Goal: Transaction & Acquisition: Purchase product/service

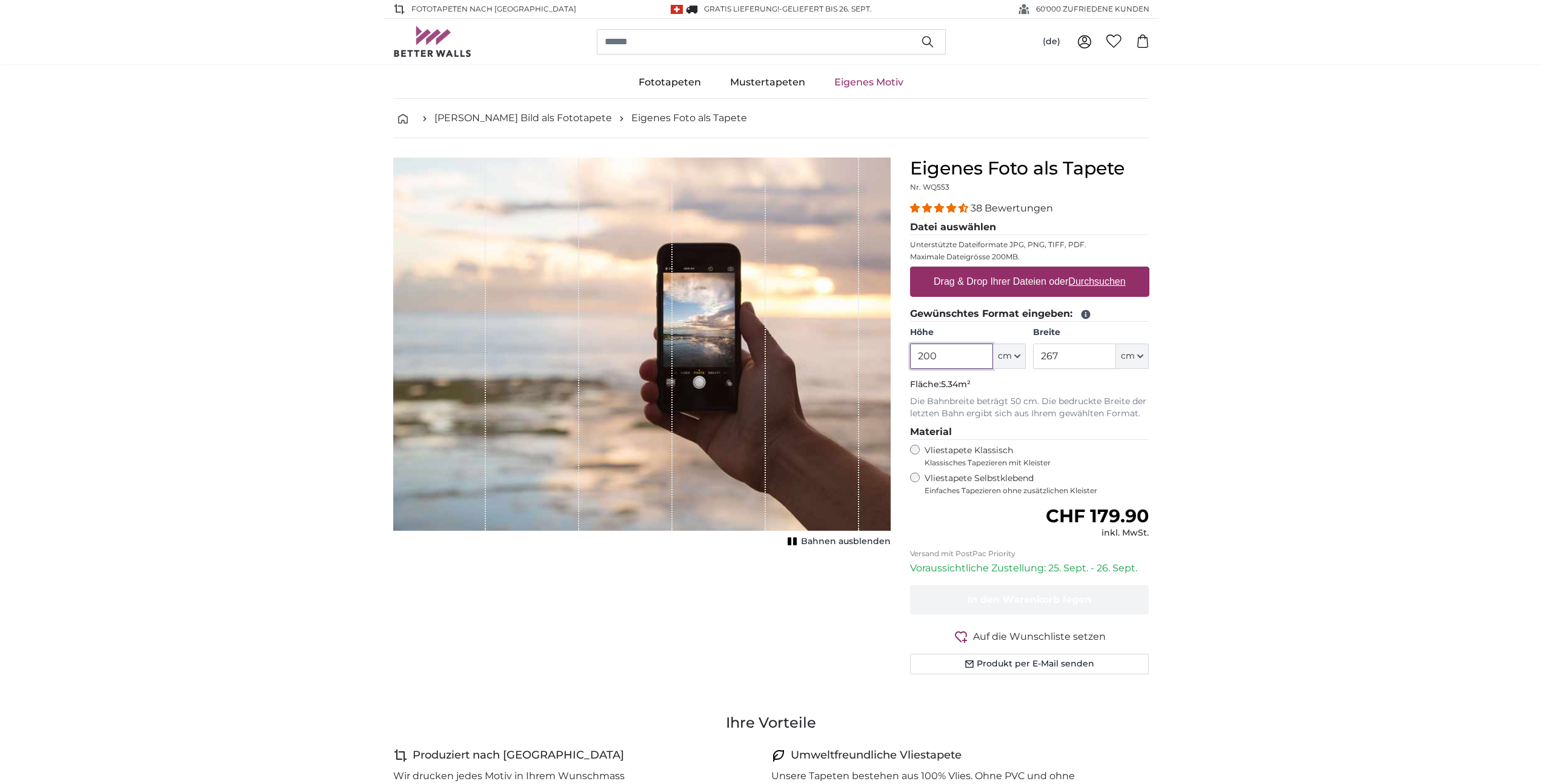
click at [945, 349] on input "200" at bounding box center [951, 357] width 83 height 25
type input "308"
type input "599"
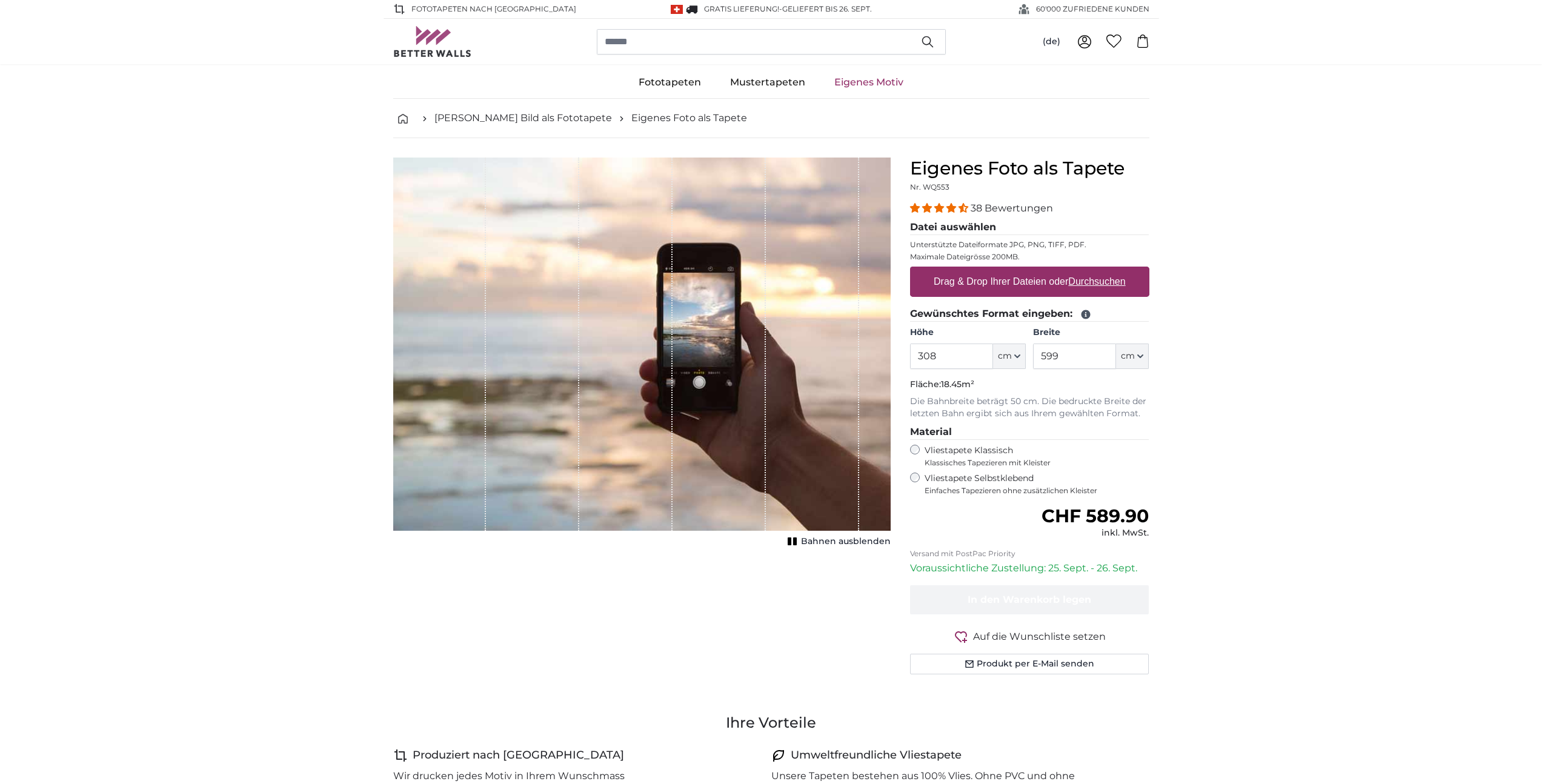
click at [1086, 280] on u "Durchsuchen" at bounding box center [1097, 281] width 57 height 10
click at [1086, 271] on input "Drag & Drop Ihrer Dateien oder Durchsuchen" at bounding box center [1029, 268] width 240 height 4
type input "**********"
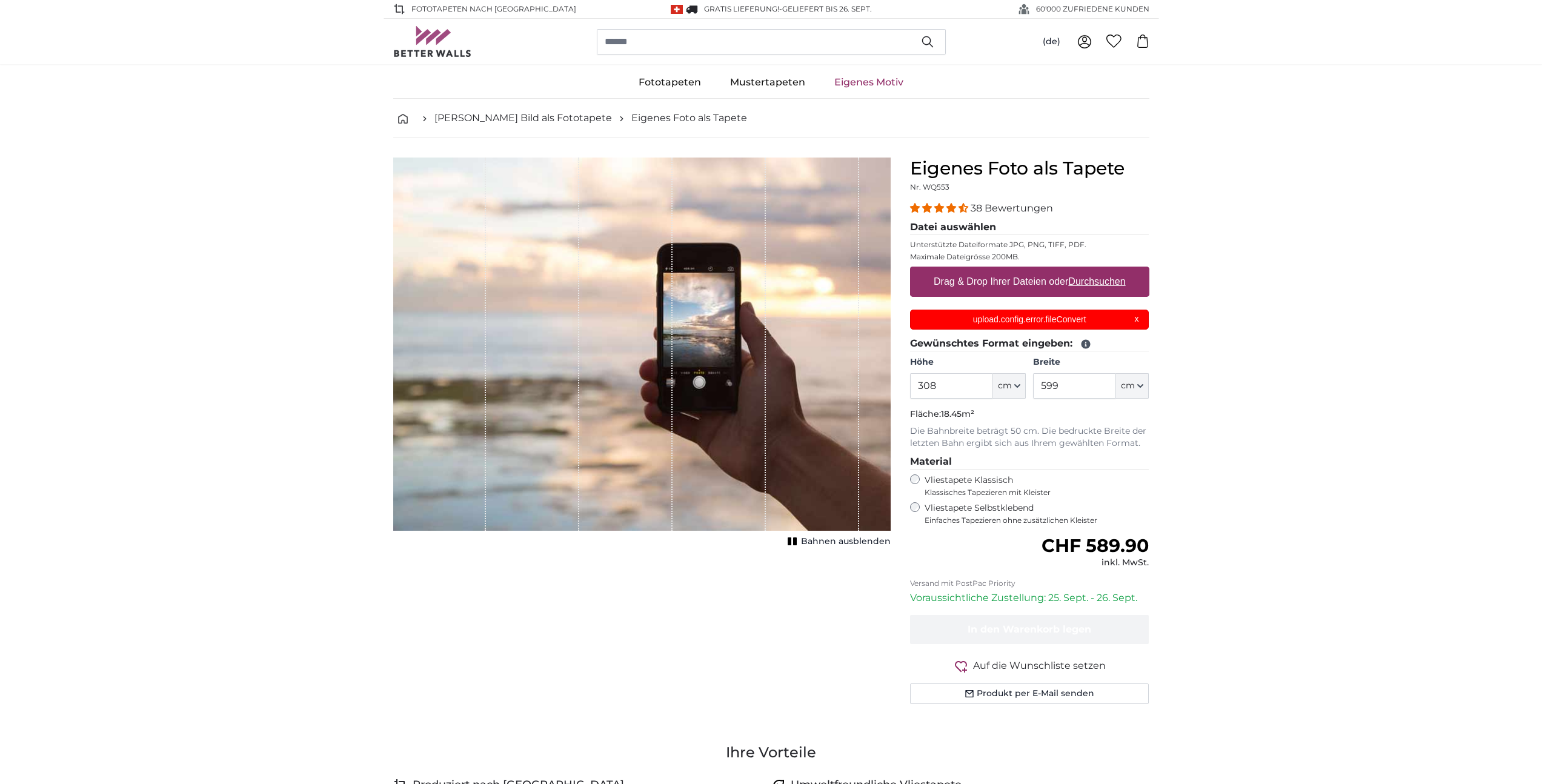
click at [1093, 321] on p "upload.config.error.fileConvert" at bounding box center [1030, 320] width 224 height 13
click at [1004, 321] on p "upload.config.error.fileConvert" at bounding box center [1030, 320] width 224 height 13
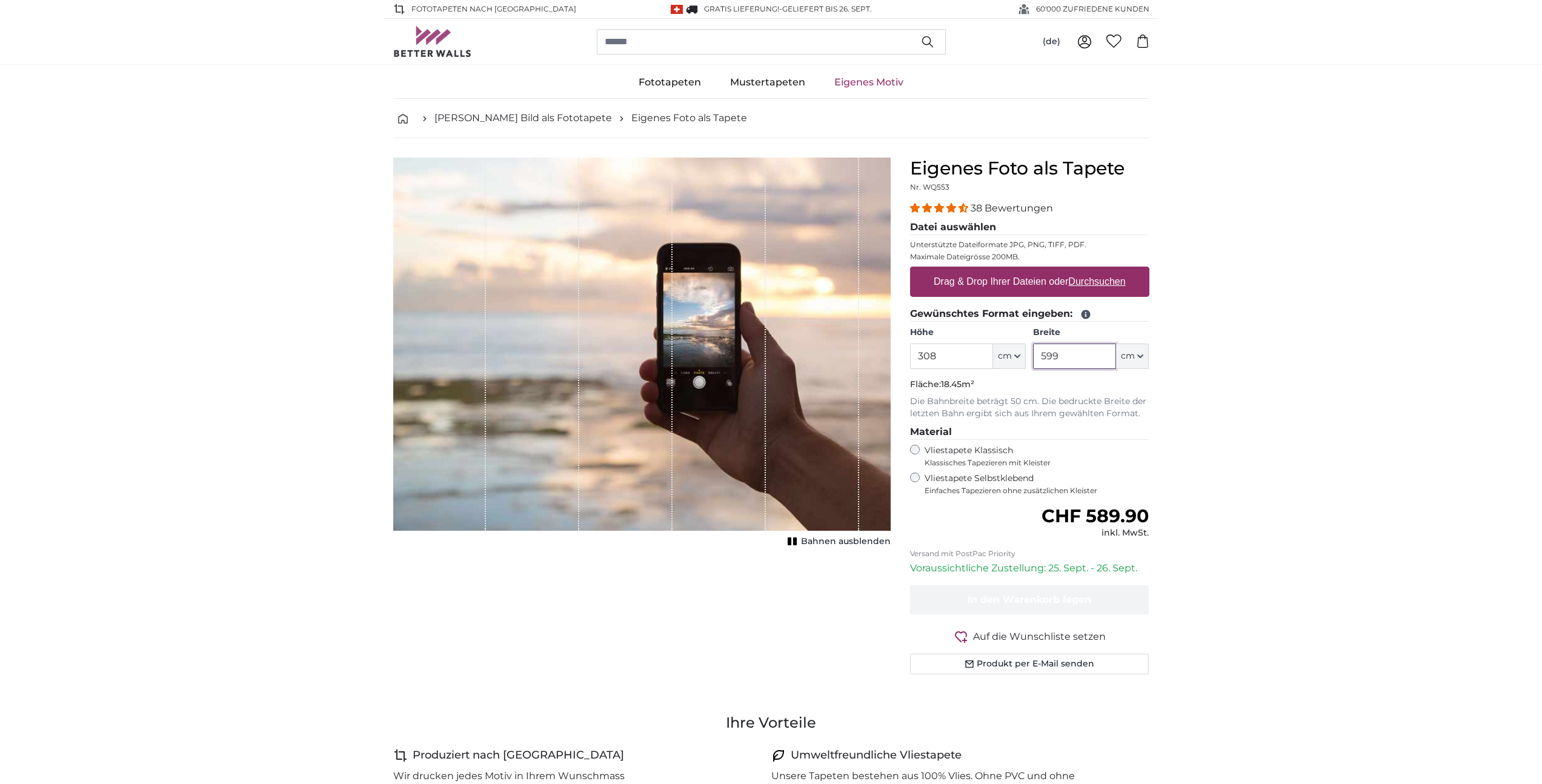
click at [1085, 359] on input "599" at bounding box center [1075, 357] width 83 height 25
type input "552"
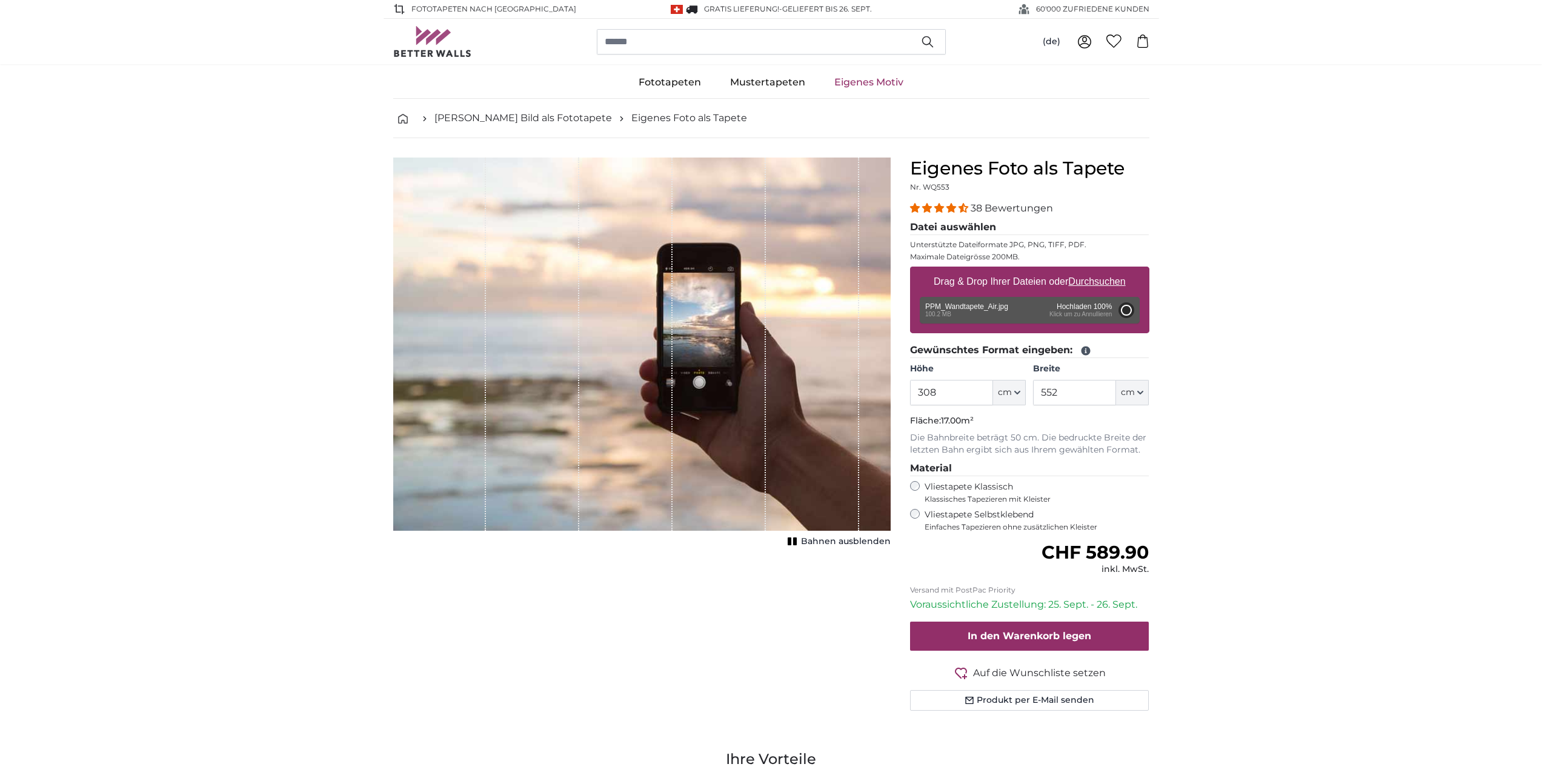
type input "200"
type input "358"
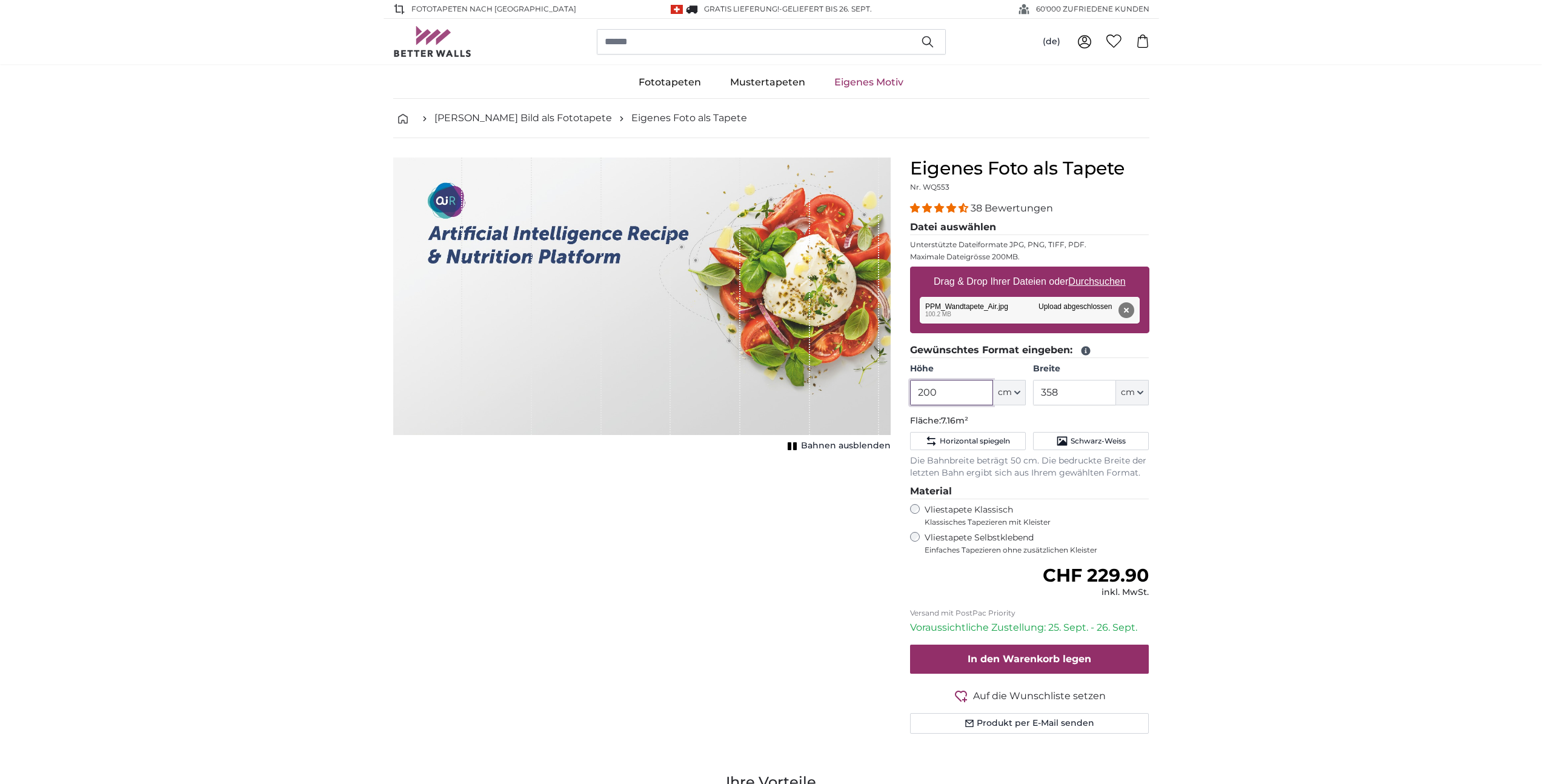
click at [957, 388] on input "200" at bounding box center [951, 392] width 83 height 25
type input "308"
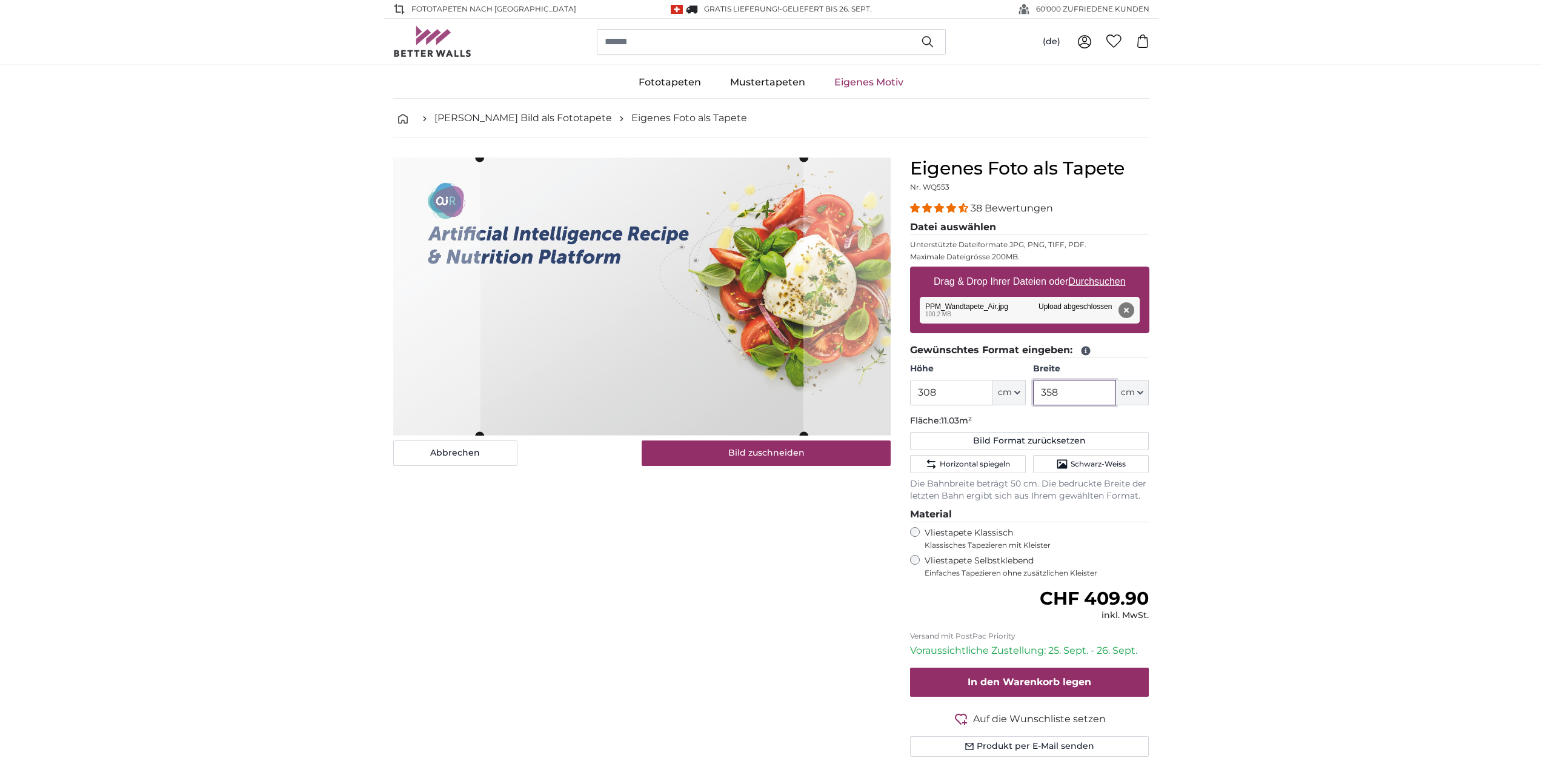
click at [1044, 395] on input "358" at bounding box center [1075, 392] width 83 height 25
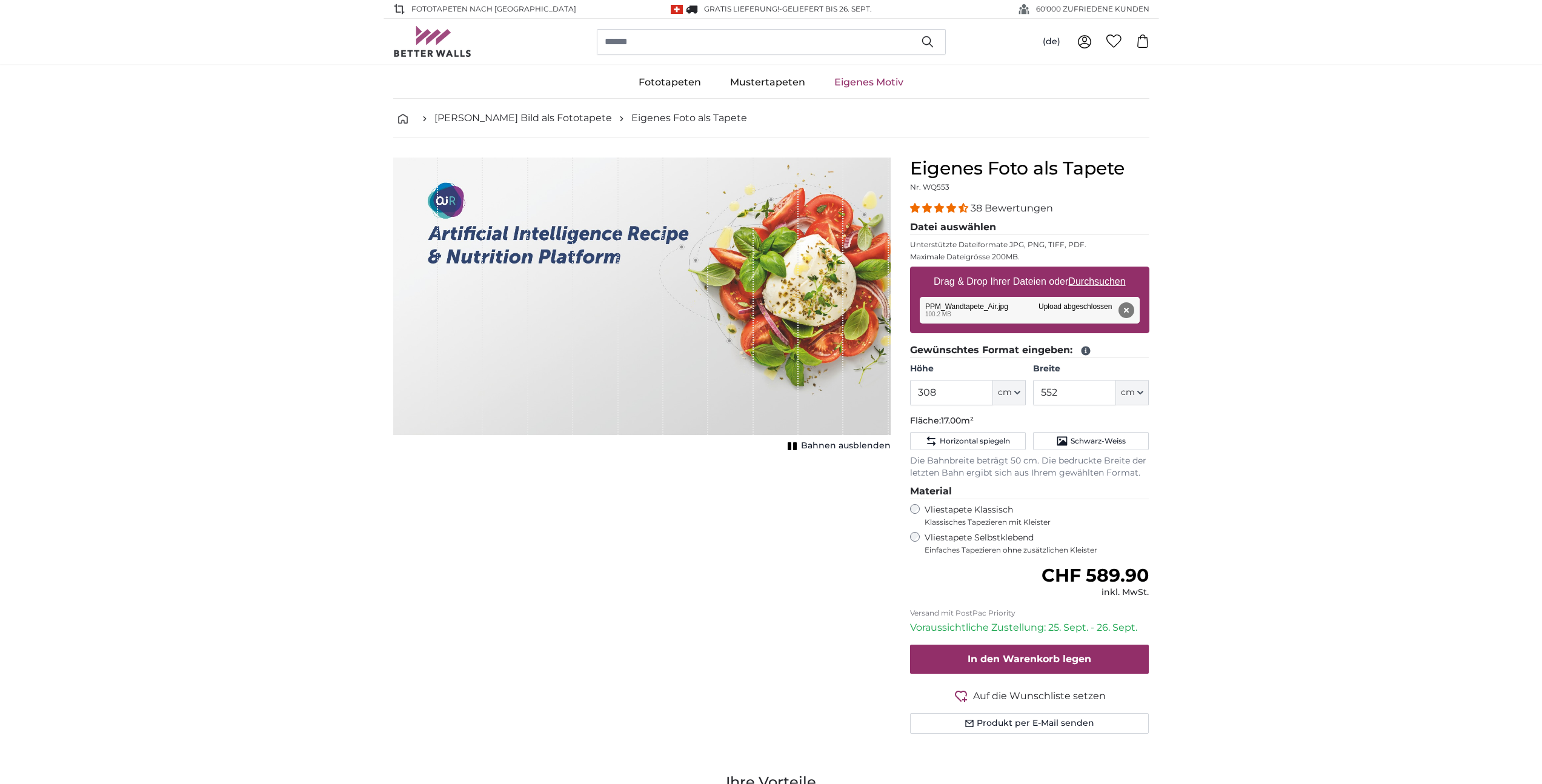
drag, startPoint x: 837, startPoint y: 375, endPoint x: 748, endPoint y: 372, distance: 89.1
click at [748, 372] on div "1 of 1" at bounding box center [642, 296] width 498 height 278
drag, startPoint x: 769, startPoint y: 374, endPoint x: 900, endPoint y: 384, distance: 131.4
click at [900, 384] on product-detail "Abbrechen Bild zuschneiden Bahnen ausblenden Eigenes Foto als Tapete Nr. WQ553 …" at bounding box center [771, 451] width 775 height 625
click at [1109, 395] on input "552" at bounding box center [1075, 392] width 83 height 25
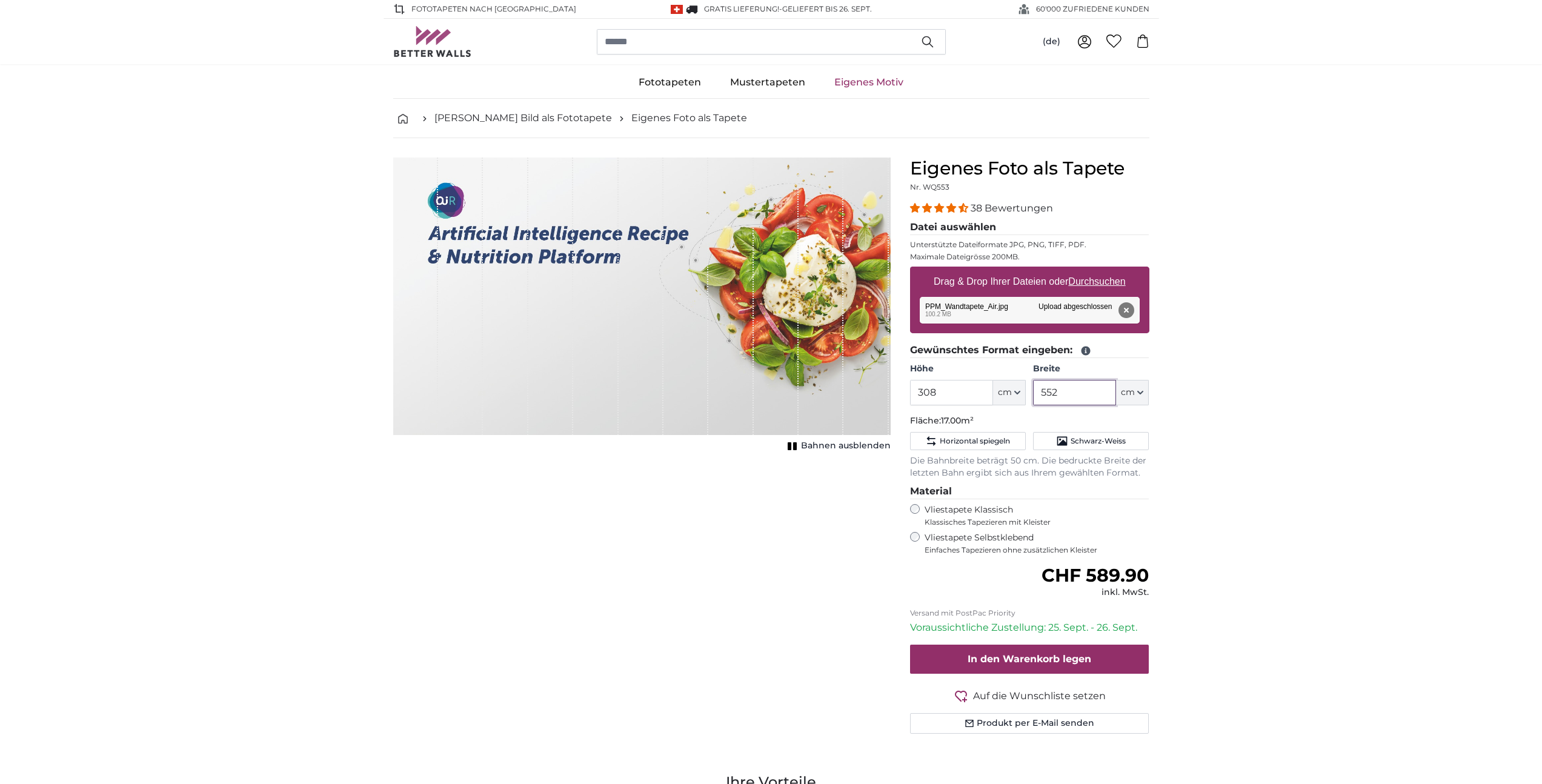
drag, startPoint x: 1064, startPoint y: 396, endPoint x: 1004, endPoint y: 384, distance: 61.2
click at [1005, 383] on div "Höhe 308 ft cm Centimeter (cm) Inches (inch) Feet (ft. in.) Breite 552 ft cm Ce…" at bounding box center [1029, 384] width 240 height 42
type input "542"
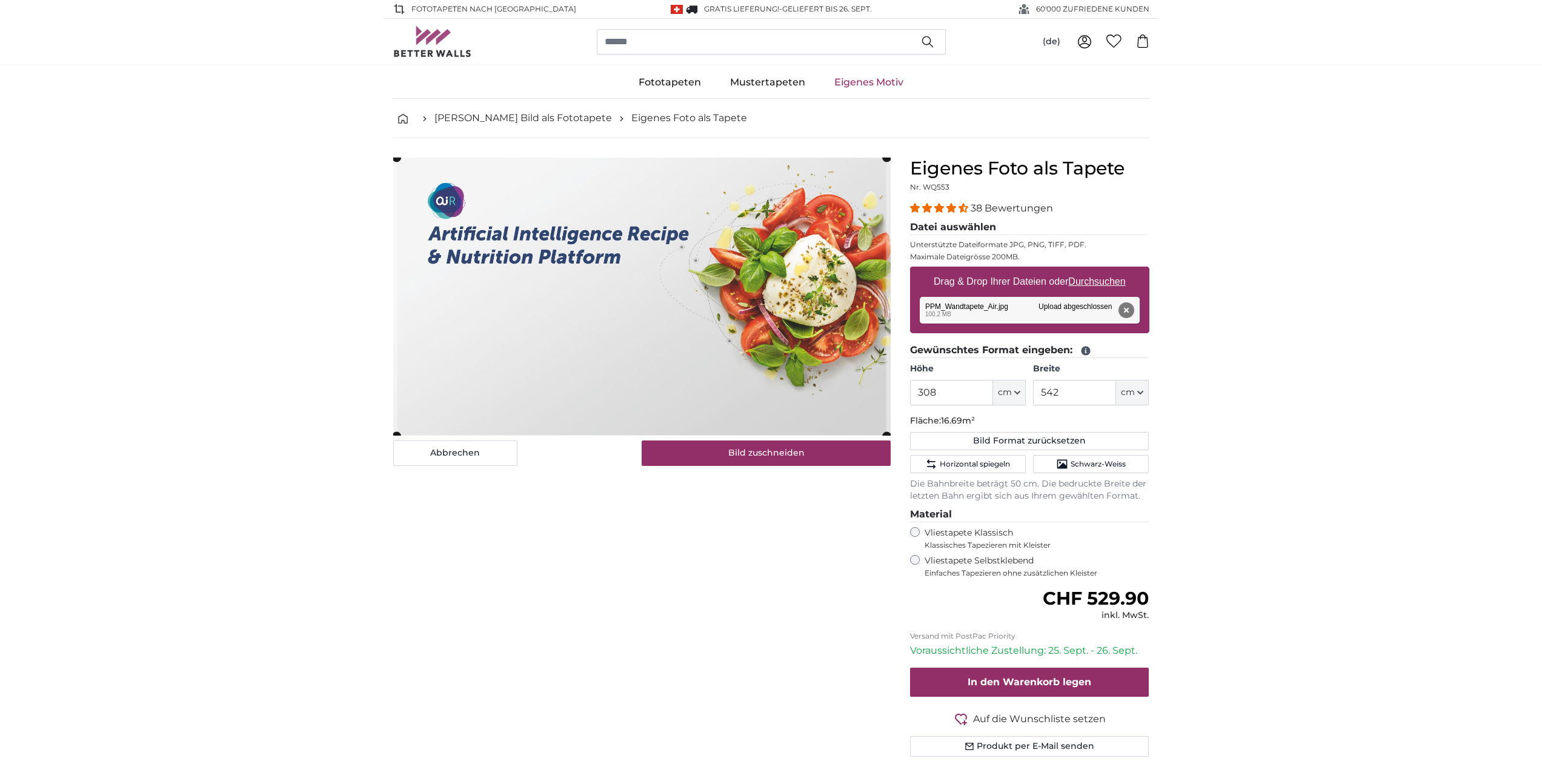
click at [1061, 389] on input "542" at bounding box center [1075, 392] width 83 height 25
type input "552"
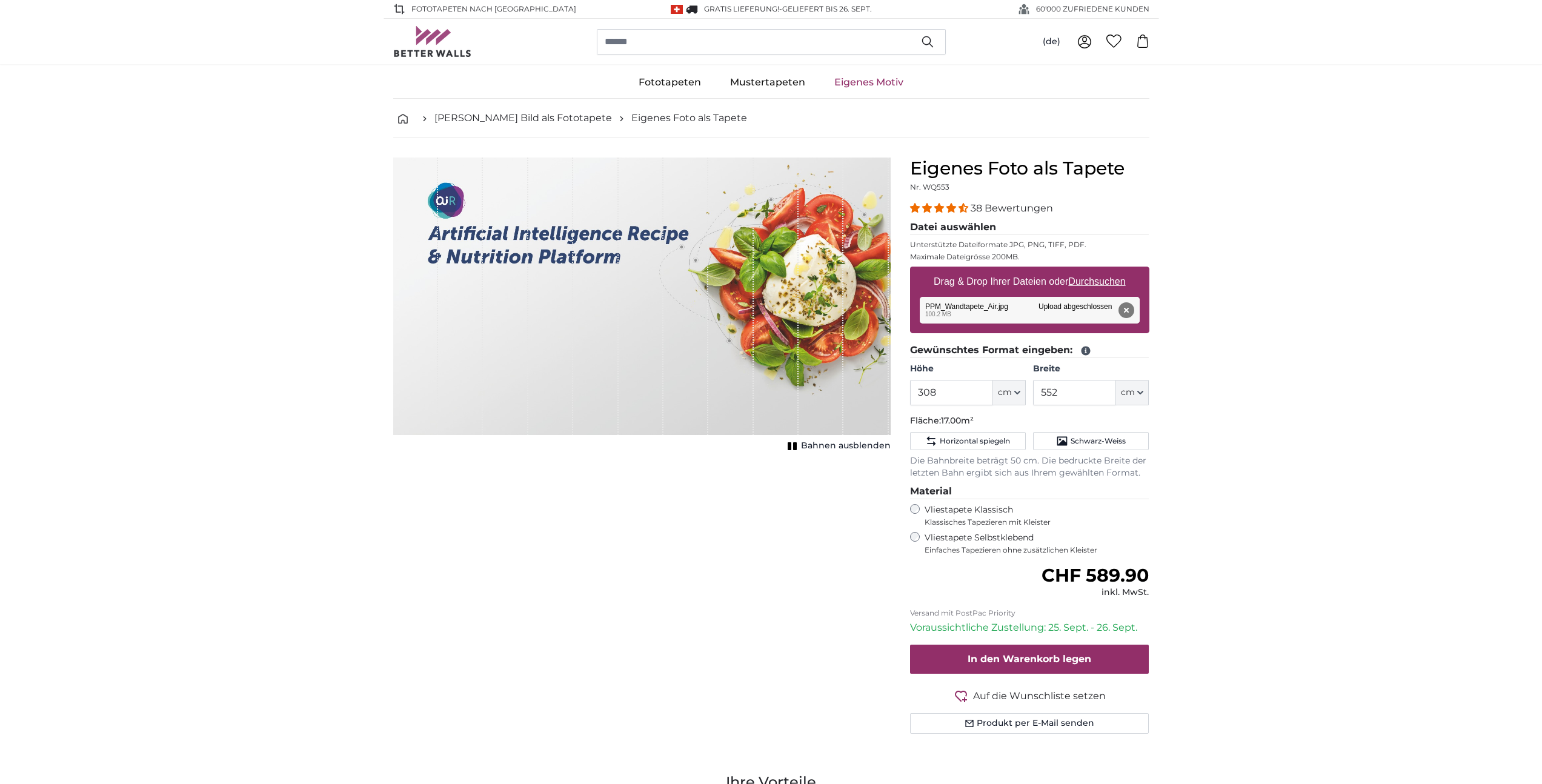
click at [1027, 664] on span "In den Warenkorb legen" at bounding box center [1029, 659] width 123 height 11
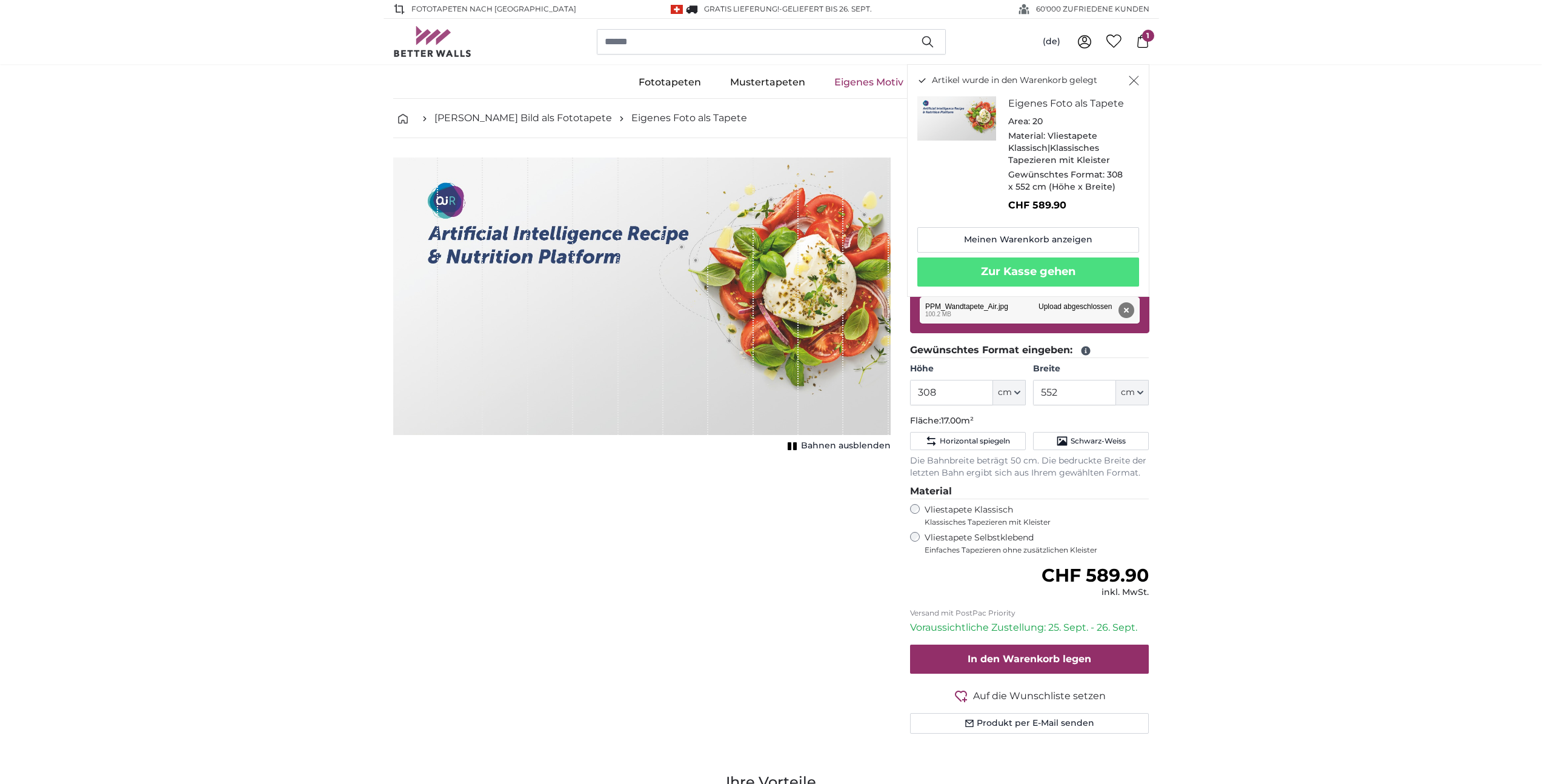
click at [1132, 80] on icon "Schließen" at bounding box center [1134, 80] width 10 height 10
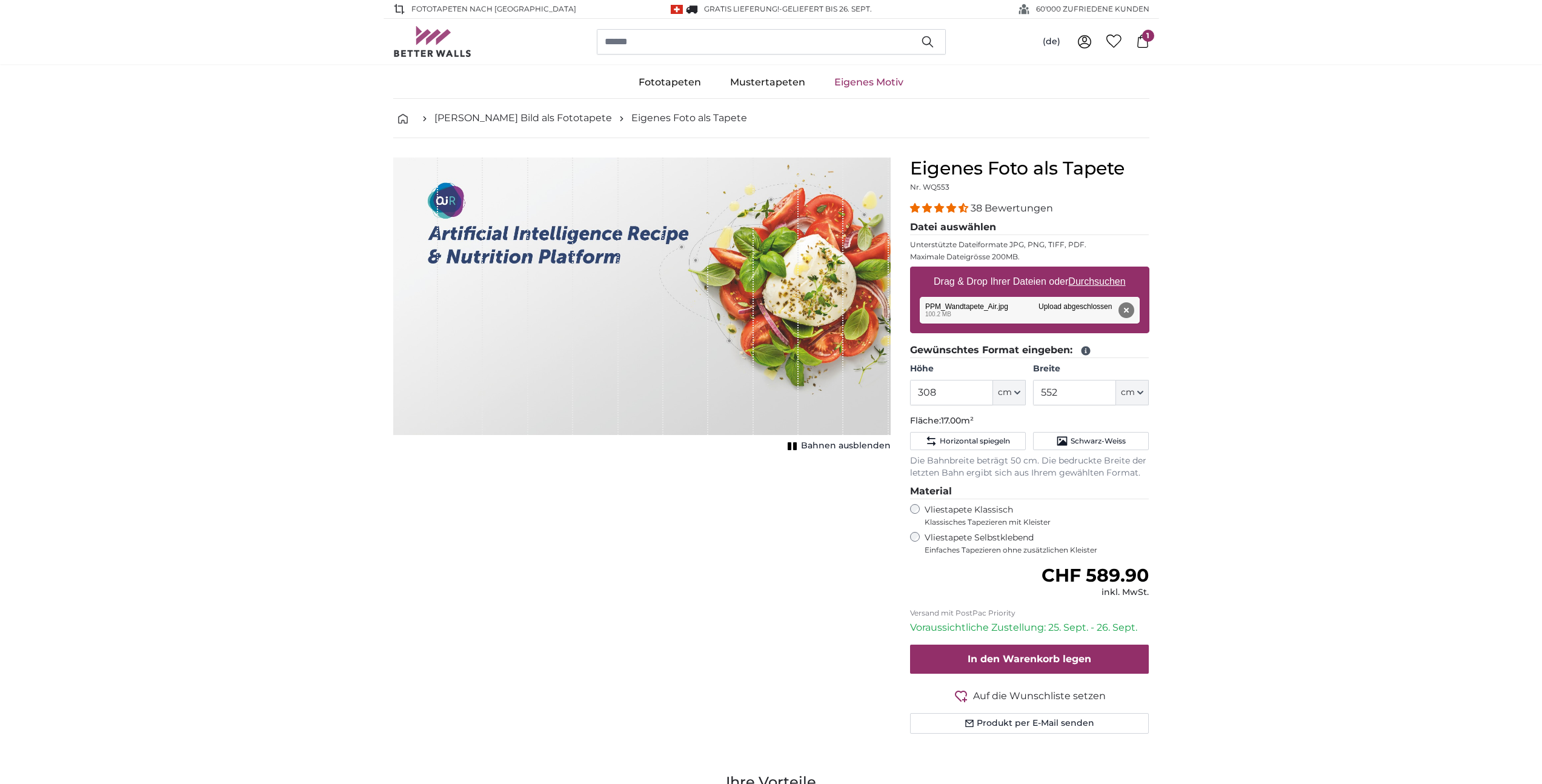
click at [878, 81] on link "Eigenes Motiv" at bounding box center [869, 83] width 98 height 32
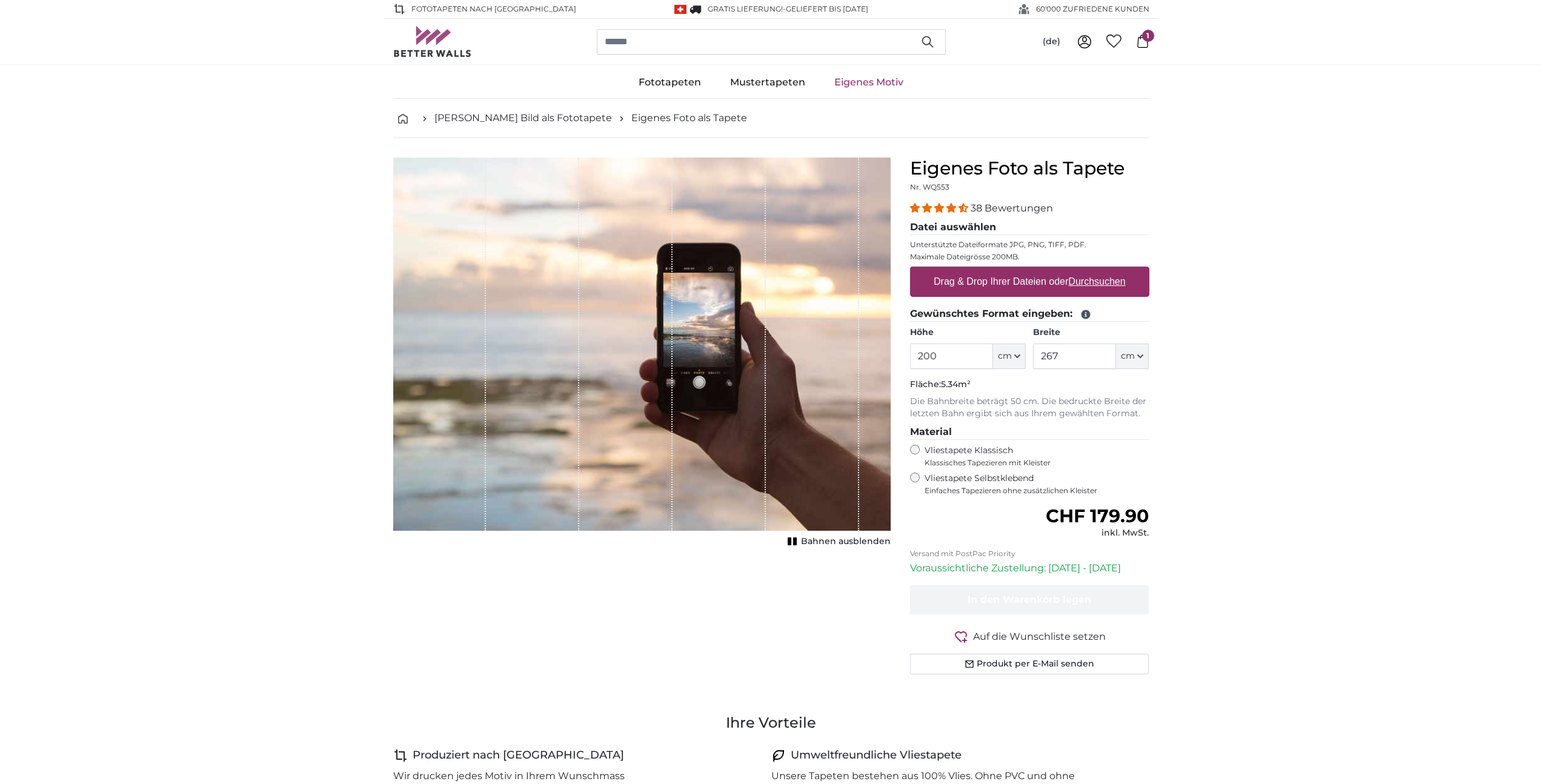
click at [974, 280] on label "Drag & Drop Ihrer Dateien oder Durchsuchen" at bounding box center [1029, 282] width 201 height 24
click at [974, 271] on input "Drag & Drop Ihrer Dateien oder Durchsuchen" at bounding box center [1029, 268] width 240 height 4
type input "**********"
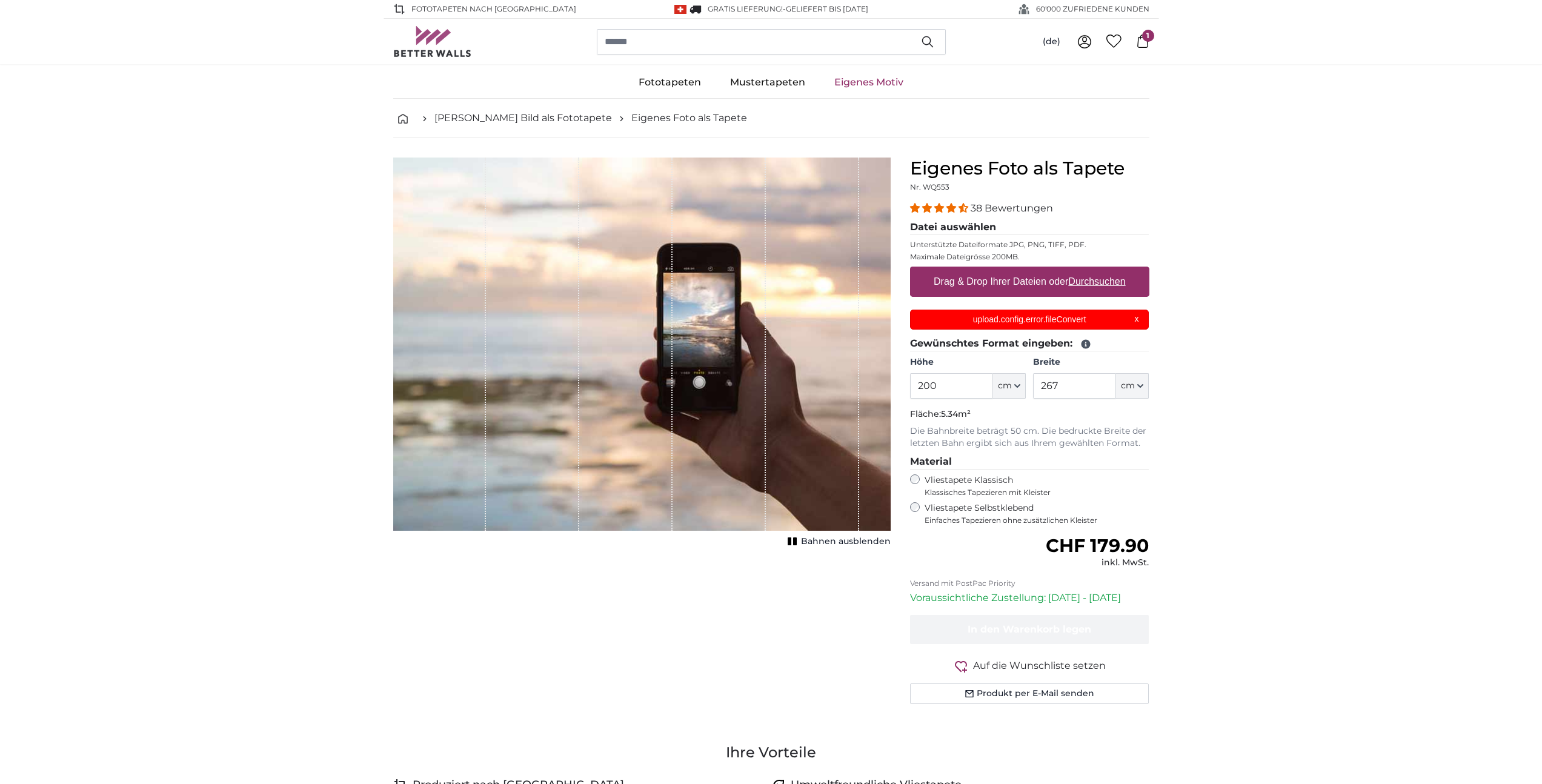
click at [1146, 42] on icon at bounding box center [1142, 41] width 14 height 14
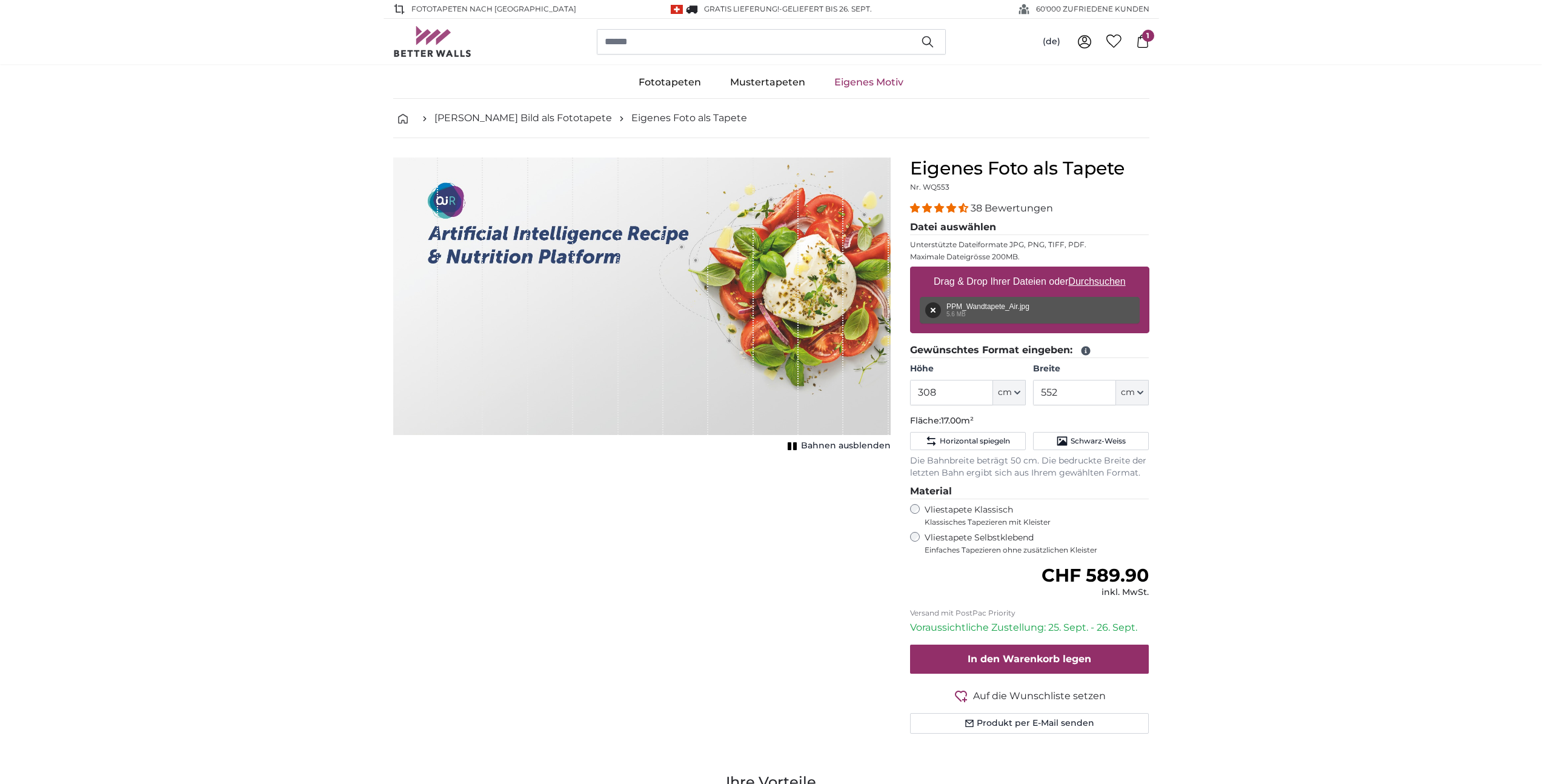
click at [1146, 38] on span "1" at bounding box center [1148, 35] width 12 height 12
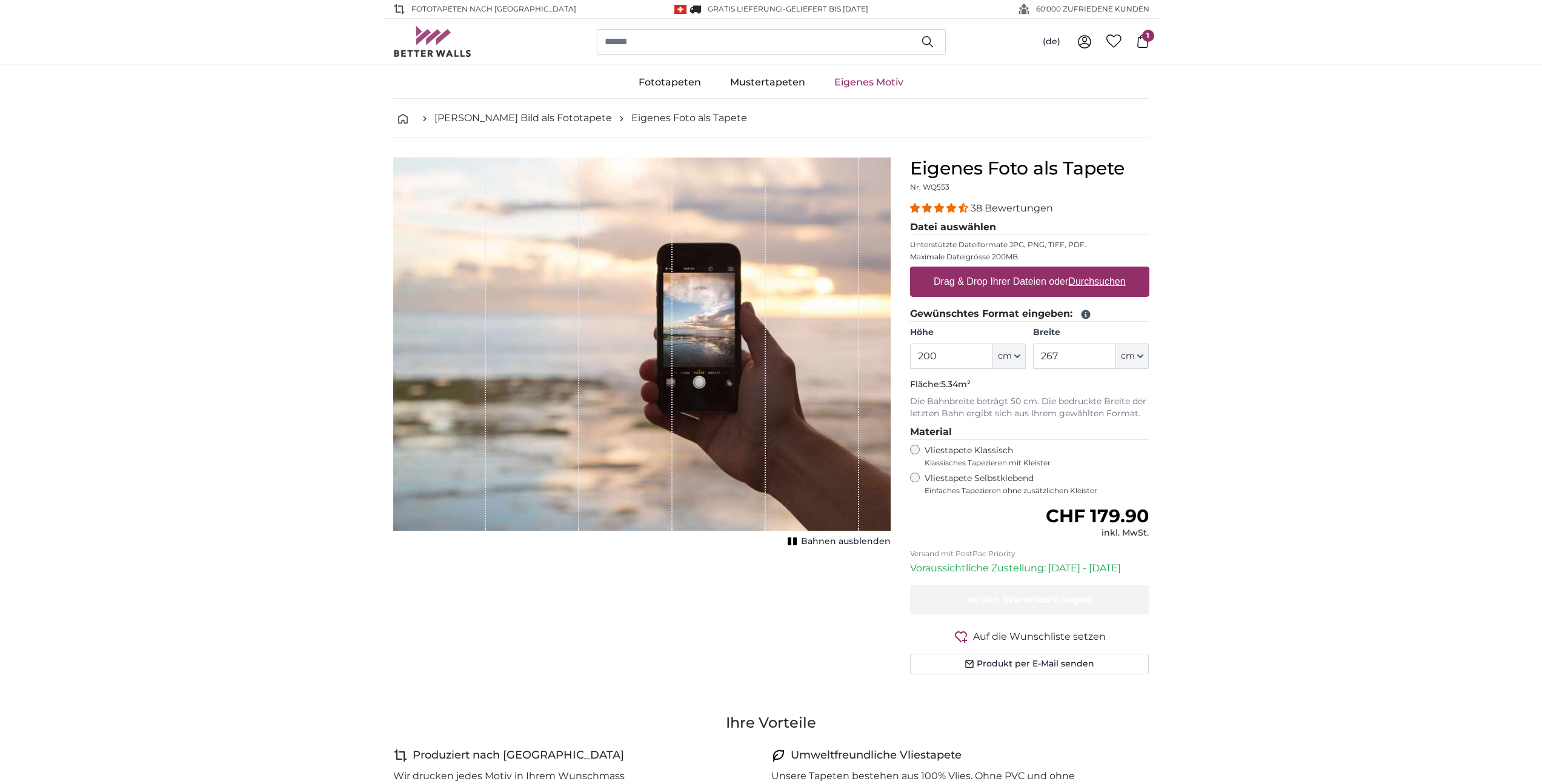
click at [999, 280] on label "Drag & Drop Ihrer Dateien oder Durchsuchen" at bounding box center [1029, 282] width 201 height 24
click at [999, 271] on input "Drag & Drop Ihrer Dateien oder Durchsuchen" at bounding box center [1029, 268] width 240 height 4
type input "**********"
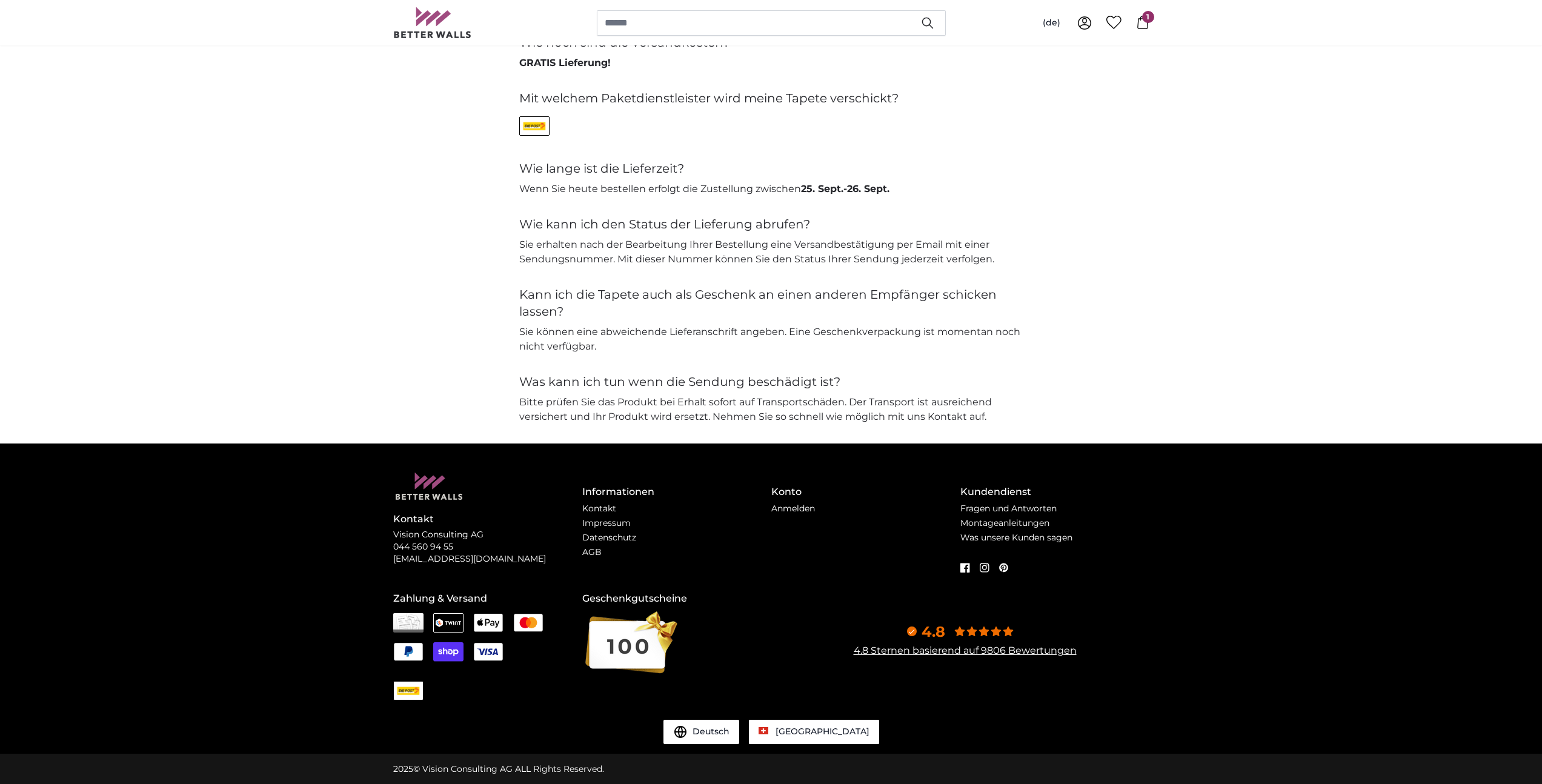
scroll to position [2691, 0]
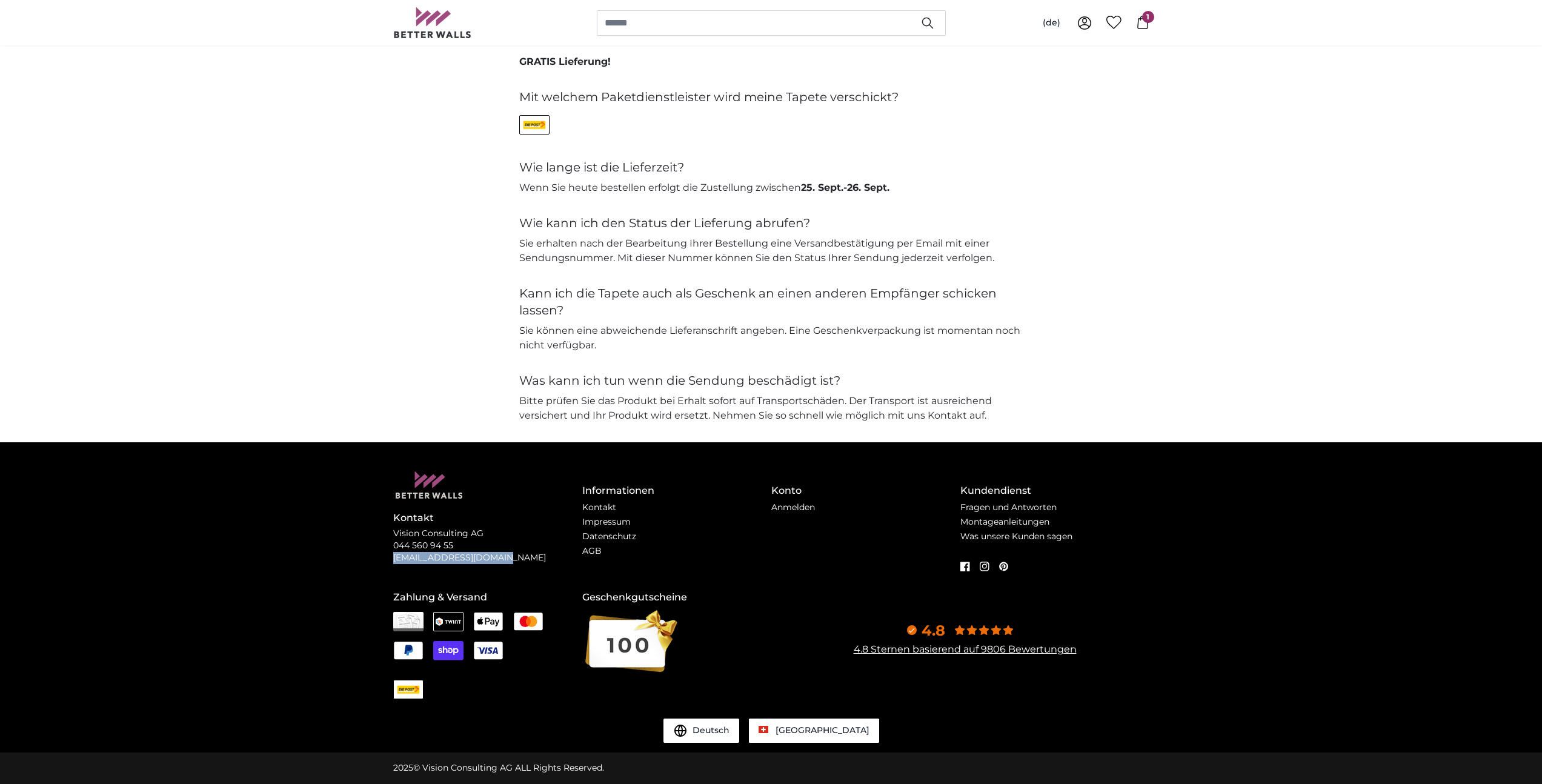
drag, startPoint x: 494, startPoint y: 557, endPoint x: 385, endPoint y: 560, distance: 109.0
click at [385, 560] on div "Kontakt Vision Consulting AG 044 560 94 55 support@betterwalls.ch Informationen…" at bounding box center [771, 598] width 775 height 310
copy p "[EMAIL_ADDRESS][DOMAIN_NAME]"
